Goal: Communication & Community: Share content

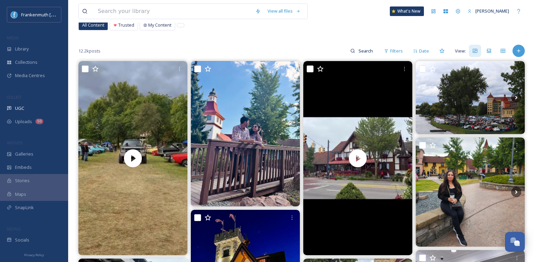
scroll to position [49, 0]
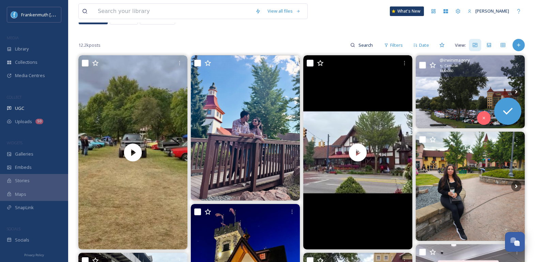
click at [453, 106] on img at bounding box center [470, 91] width 109 height 73
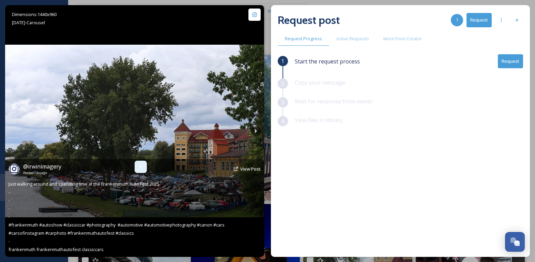
click at [138, 169] on icon at bounding box center [140, 166] width 5 height 5
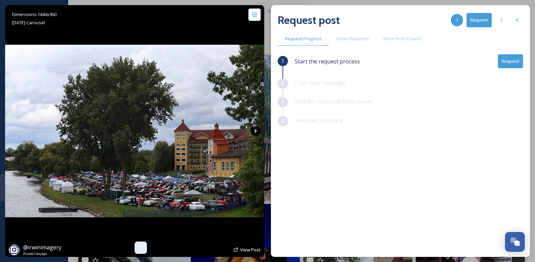
click at [261, 129] on icon at bounding box center [256, 131] width 10 height 10
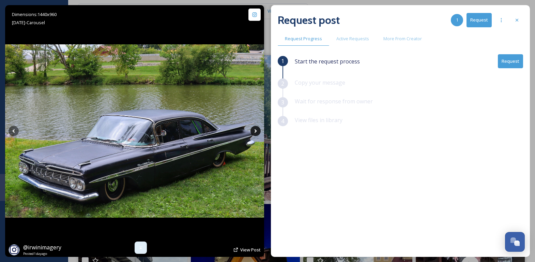
click at [261, 129] on icon at bounding box center [256, 131] width 10 height 10
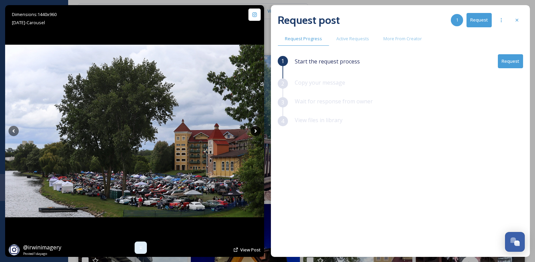
click at [259, 129] on icon at bounding box center [256, 131] width 10 height 10
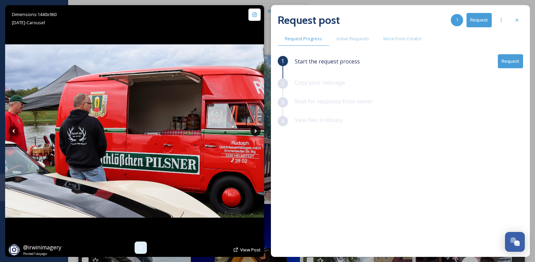
click at [259, 129] on icon at bounding box center [256, 131] width 10 height 10
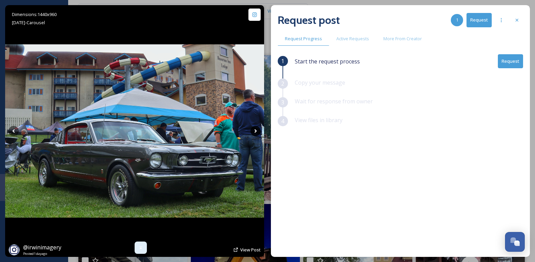
click at [259, 129] on icon at bounding box center [256, 131] width 10 height 10
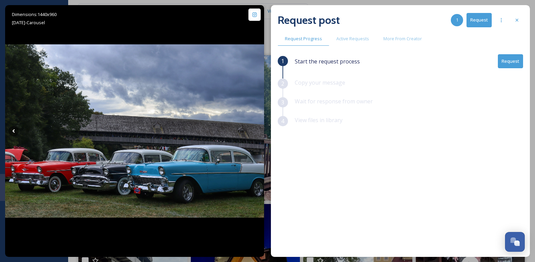
click at [511, 59] on button "Request" at bounding box center [510, 61] width 25 height 14
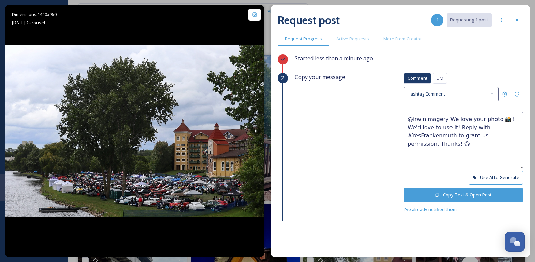
click at [492, 122] on textarea "@irwinimagery We love your photo 📸! We'd love to use it! Reply with #YesFranken…" at bounding box center [463, 140] width 119 height 57
click at [516, 22] on icon at bounding box center [517, 19] width 5 height 5
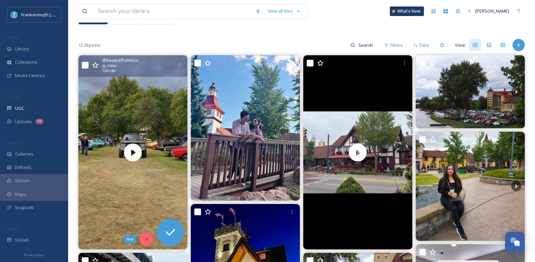
click at [147, 239] on icon at bounding box center [146, 239] width 5 height 5
